Goal: Complete application form

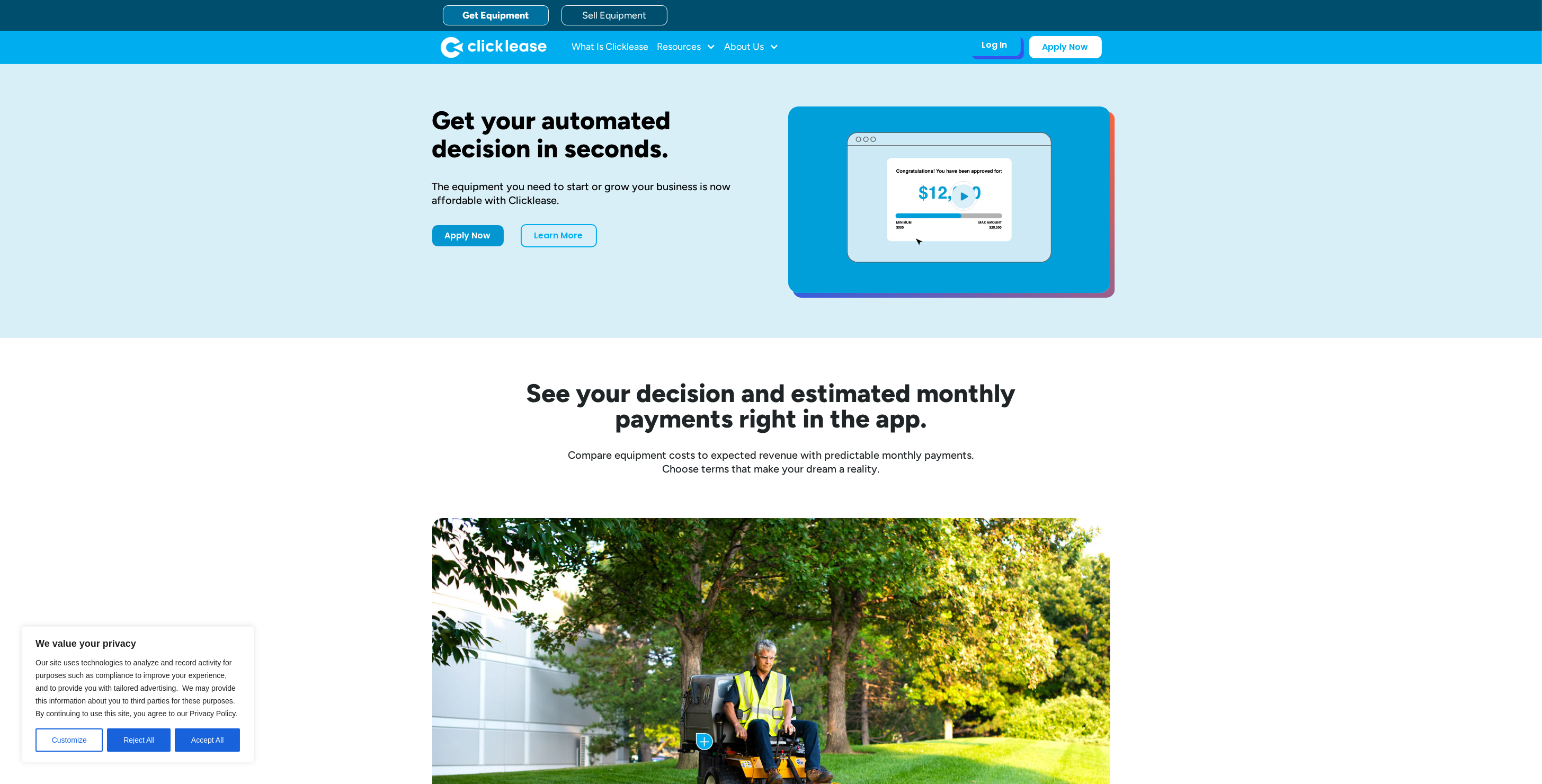
drag, startPoint x: 986, startPoint y: 43, endPoint x: 981, endPoint y: 50, distance: 8.6
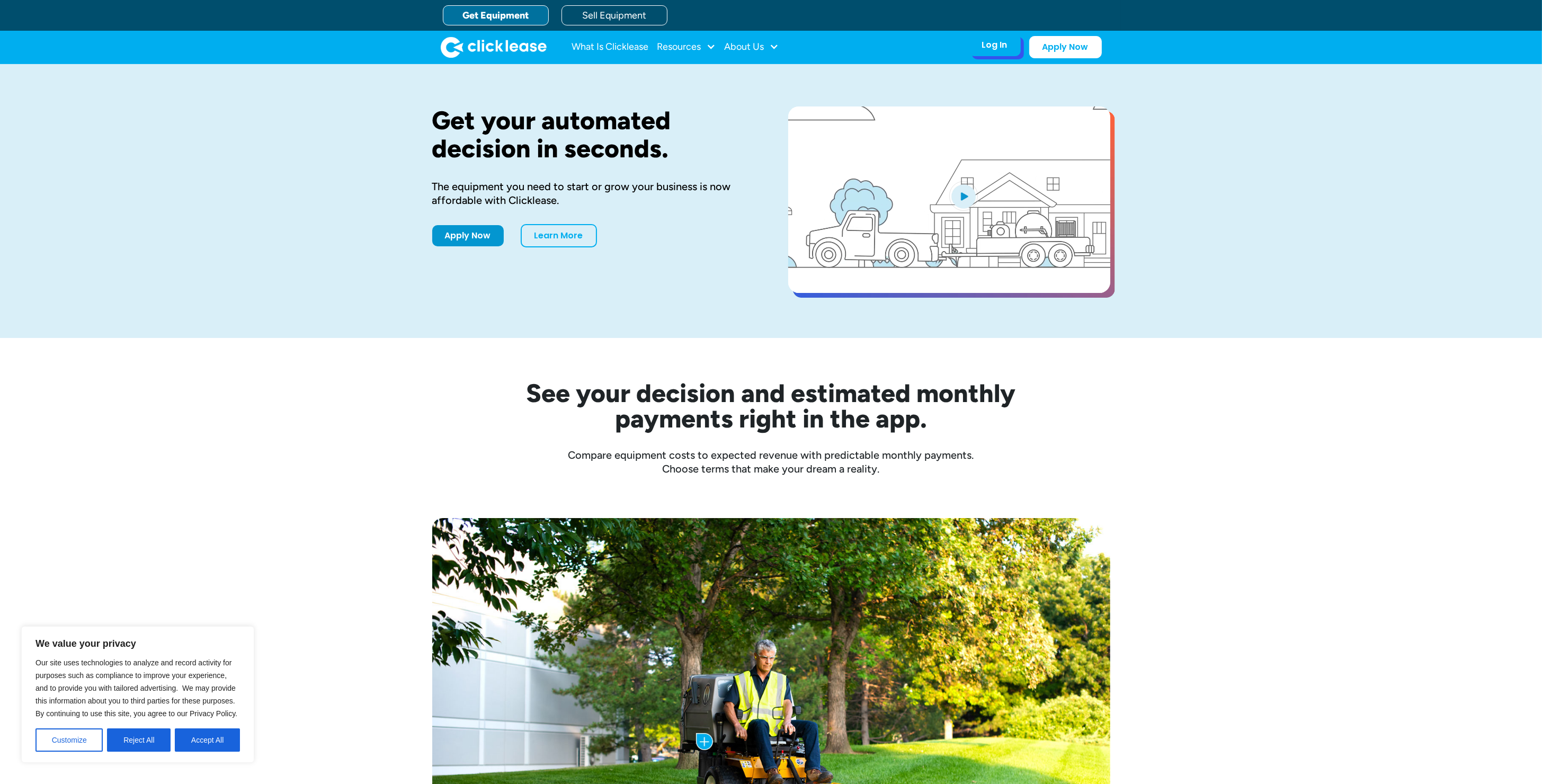
click at [986, 43] on div "Log In" at bounding box center [995, 45] width 25 height 11
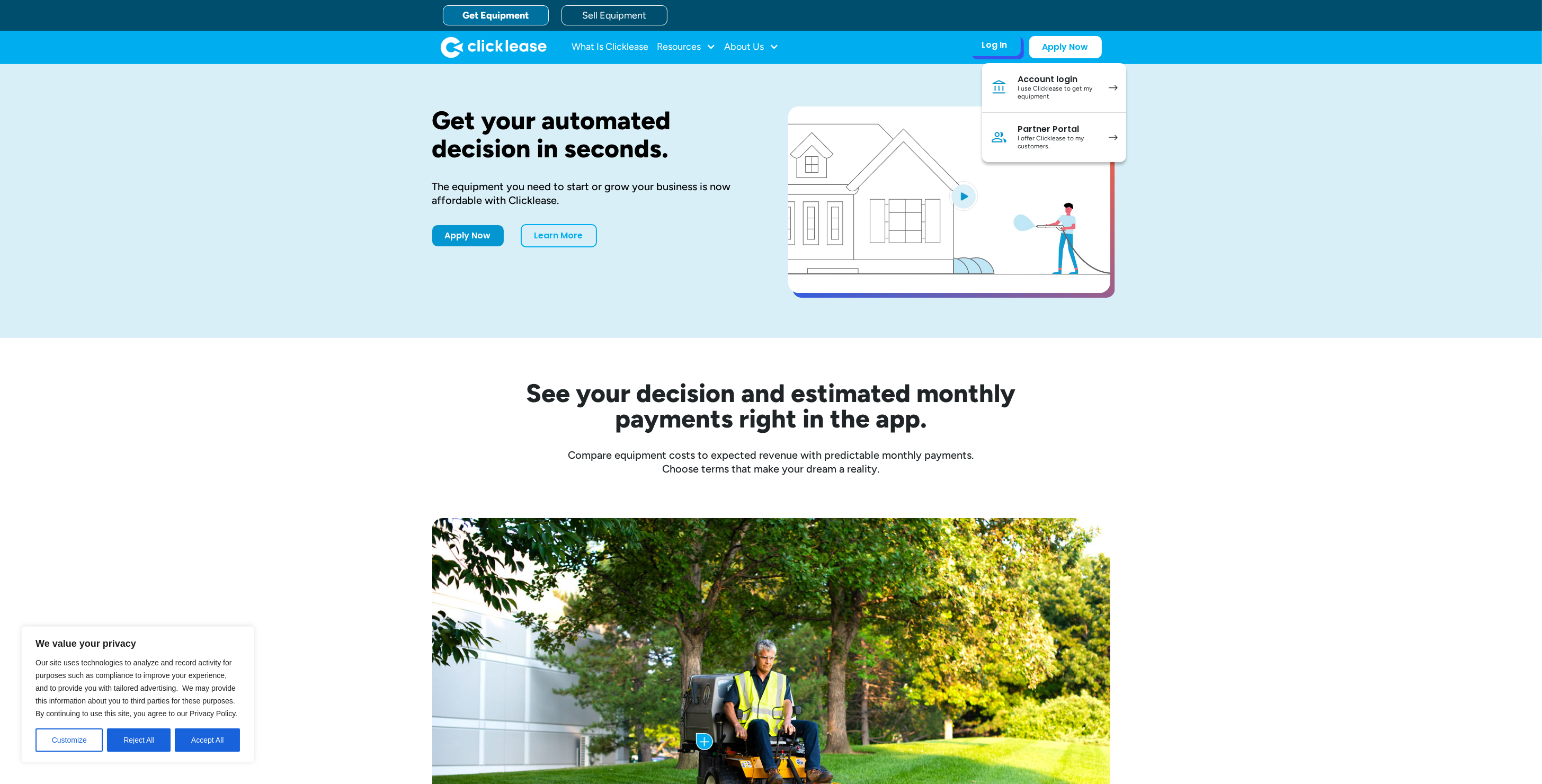
click at [1051, 98] on div "I use Clicklease to get my equipment" at bounding box center [1058, 93] width 80 height 16
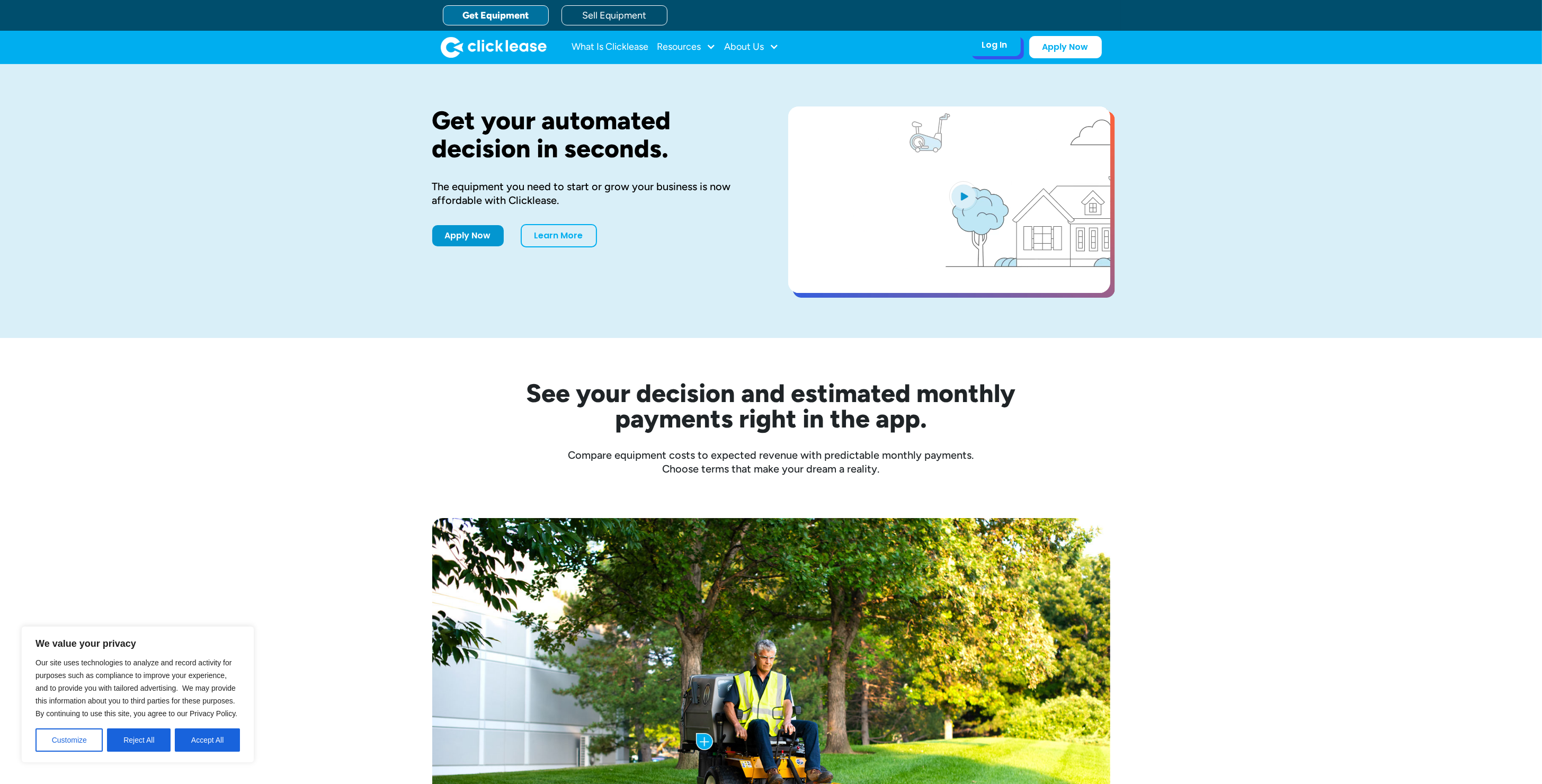
click at [1008, 42] on div "Log In Account login I use Clicklease to get my equipment Partner Portal I offe…" at bounding box center [994, 45] width 52 height 22
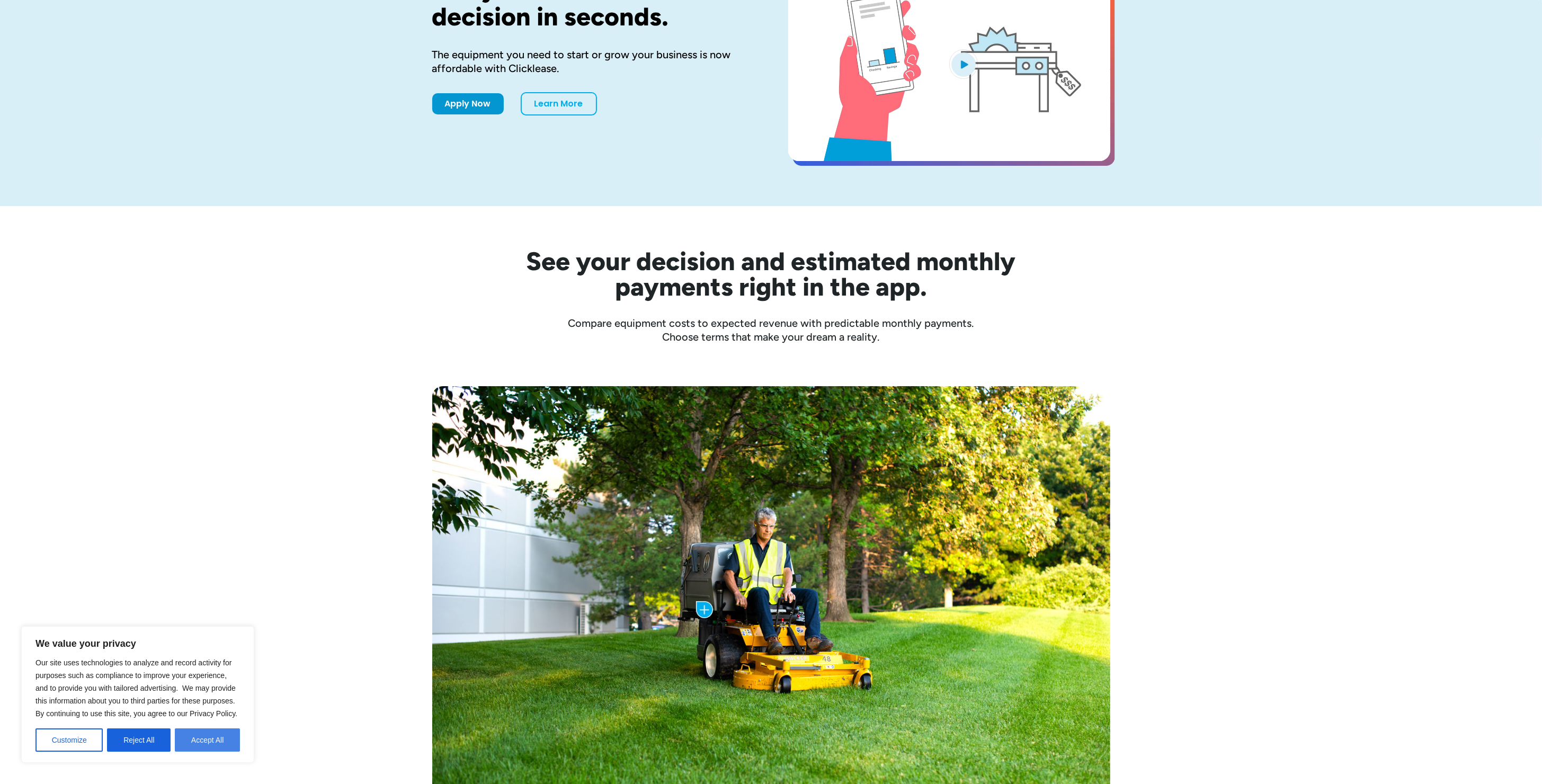
click at [204, 740] on button "Accept All" at bounding box center [207, 739] width 65 height 23
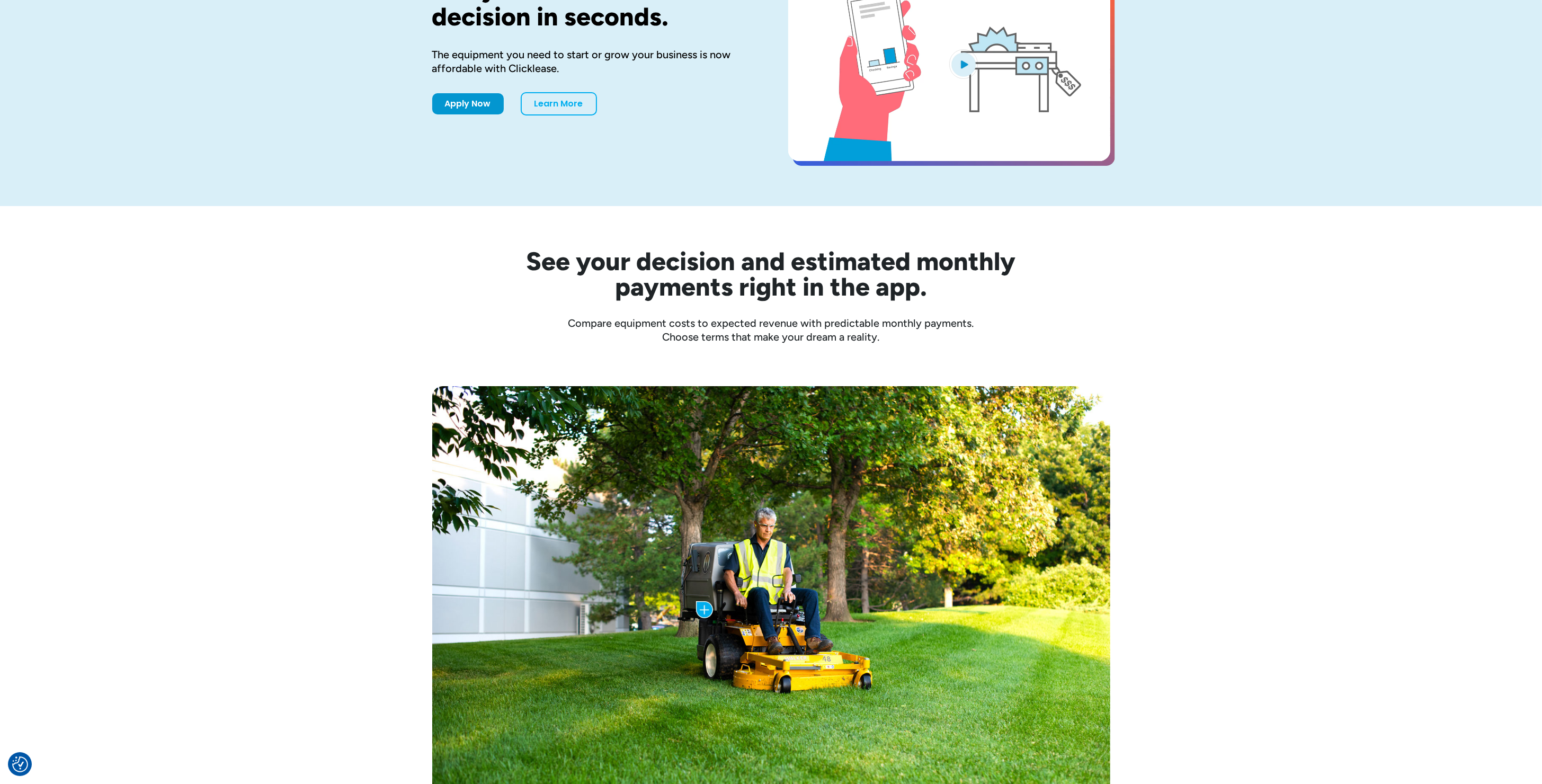
scroll to position [133, 0]
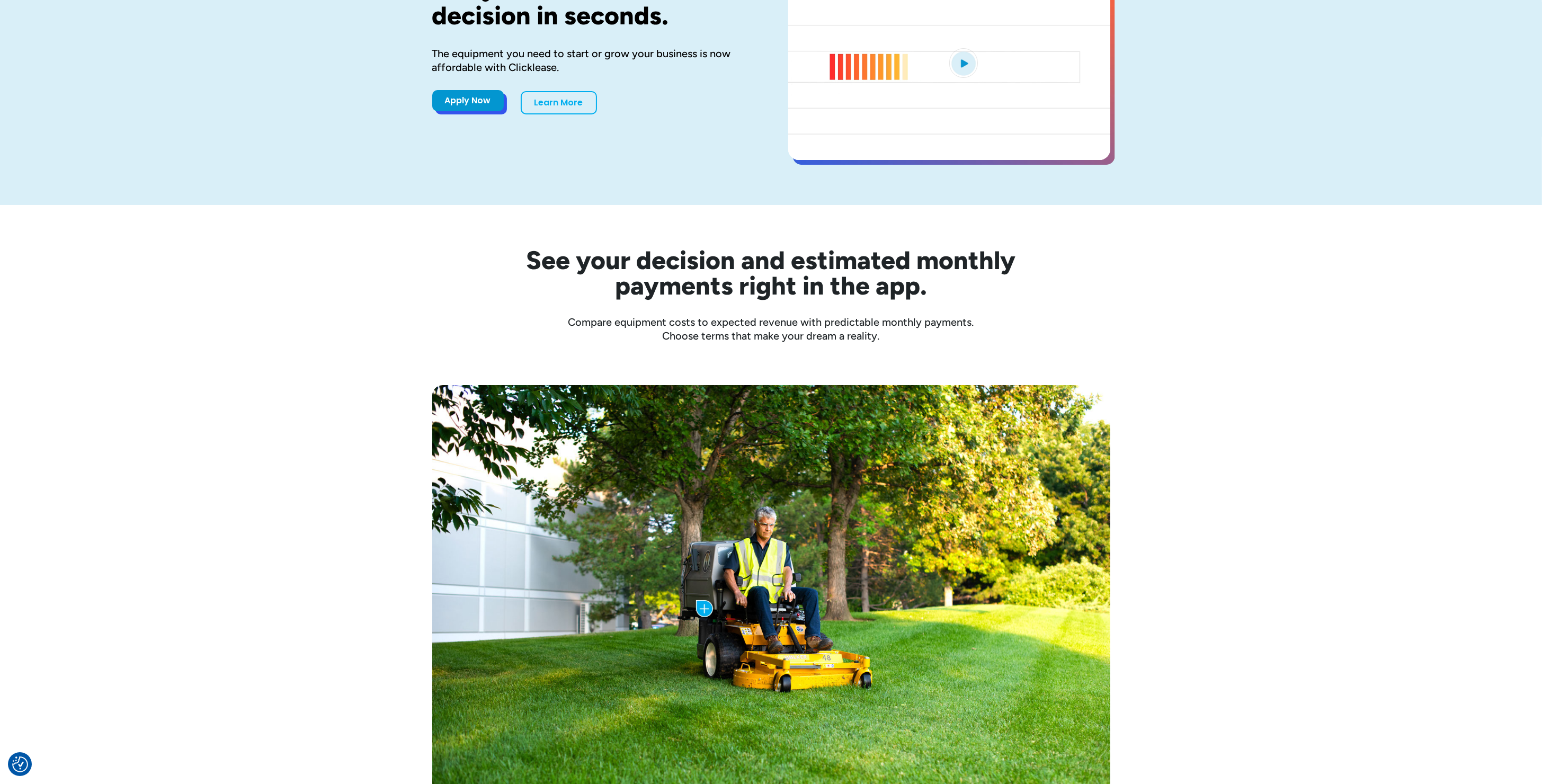
click at [483, 93] on link "Apply Now" at bounding box center [467, 100] width 71 height 21
